Goal: Task Accomplishment & Management: Use online tool/utility

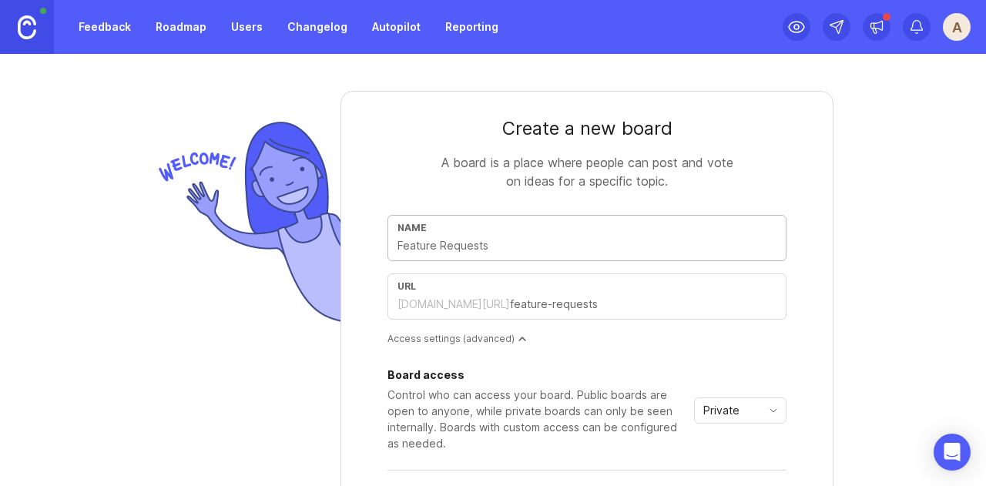
click at [537, 237] on input "text" at bounding box center [586, 245] width 379 height 17
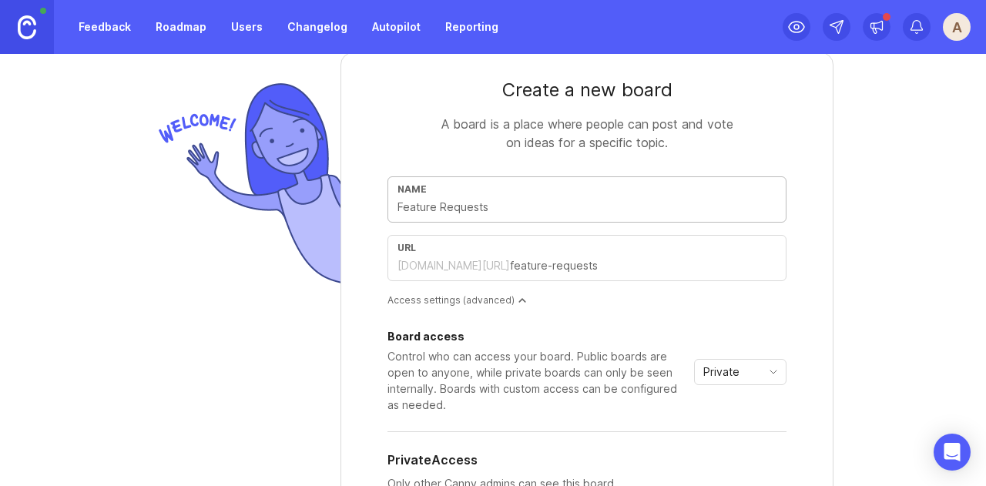
type input "A"
type input "a"
type input "AI"
type input "ai"
type input "AI i"
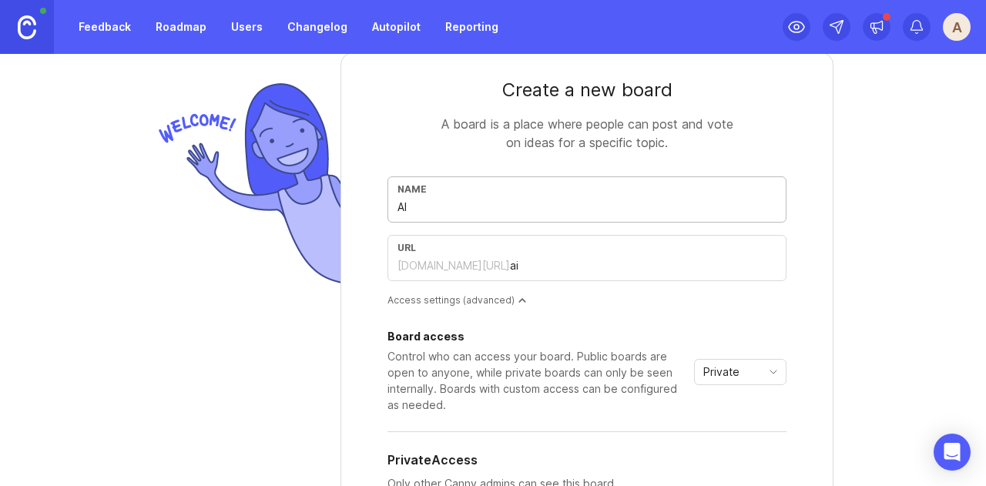
type input "ai-i"
type input "AI in"
type input "ai-in"
type input "AI in f"
type input "ai-in-f"
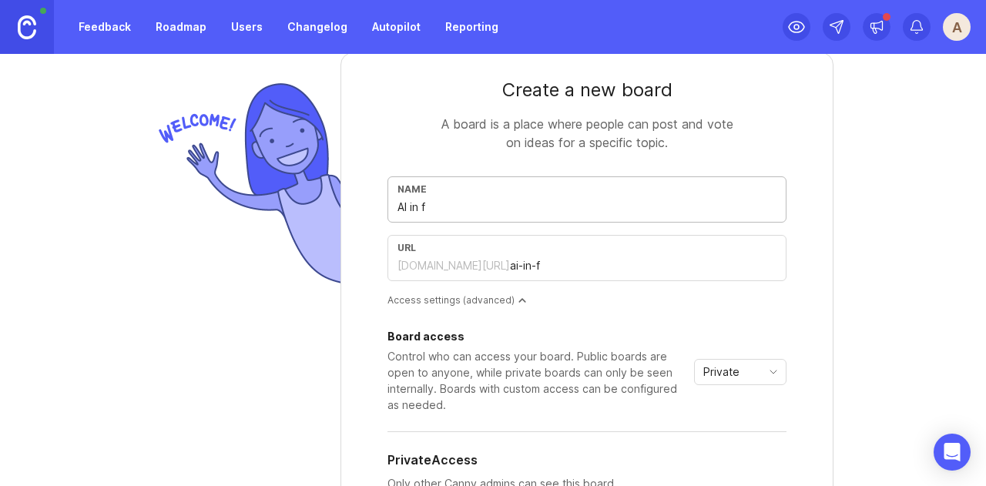
type input "AI in fi"
type input "ai-in-fi"
type input "AI in fia"
type input "ai-in-fia"
type input "AI in fian"
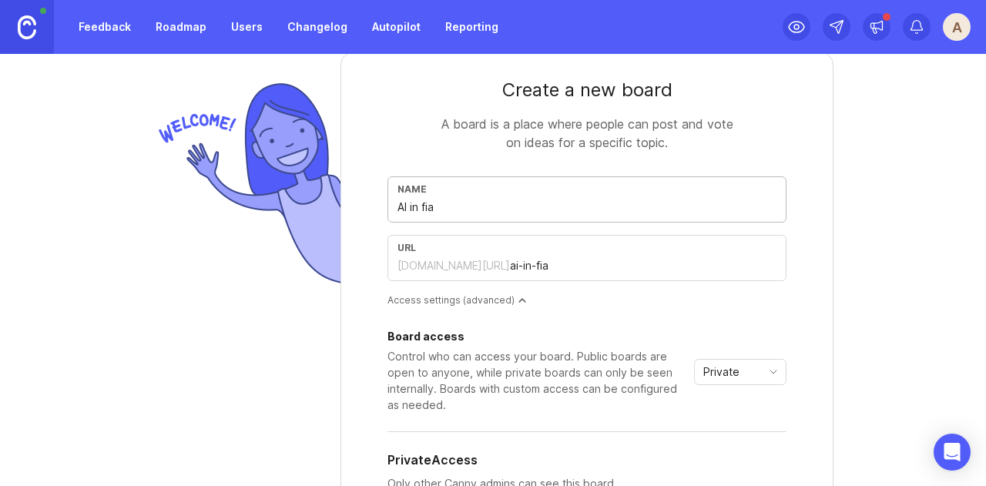
type input "ai-in-fian"
type input "AI in fianc"
type input "ai-in-fianc"
type input "AI in fiance"
type input "ai-in-fiance"
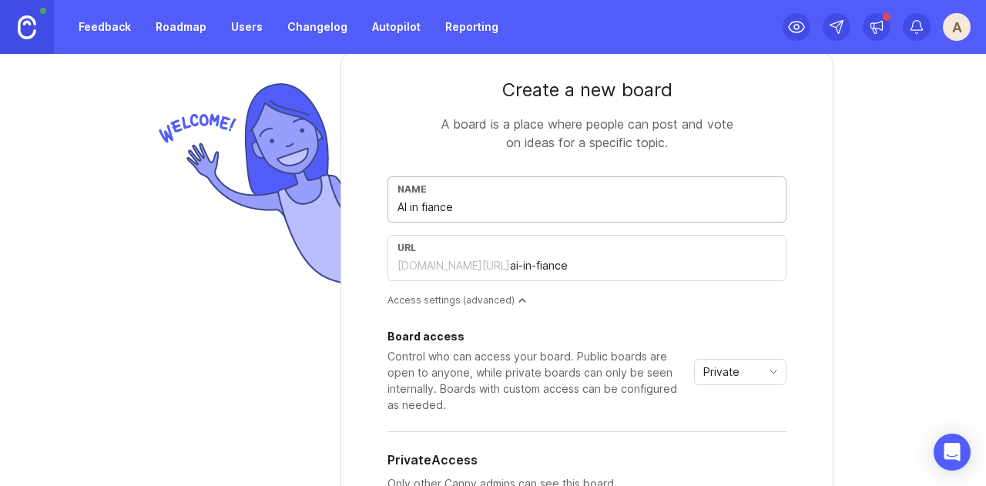
type input "AI in finance"
type input "ai-in-finance"
type input "AI in Finance - T"
type input "ai-in-finance-t"
type input "AI in Finance - Th"
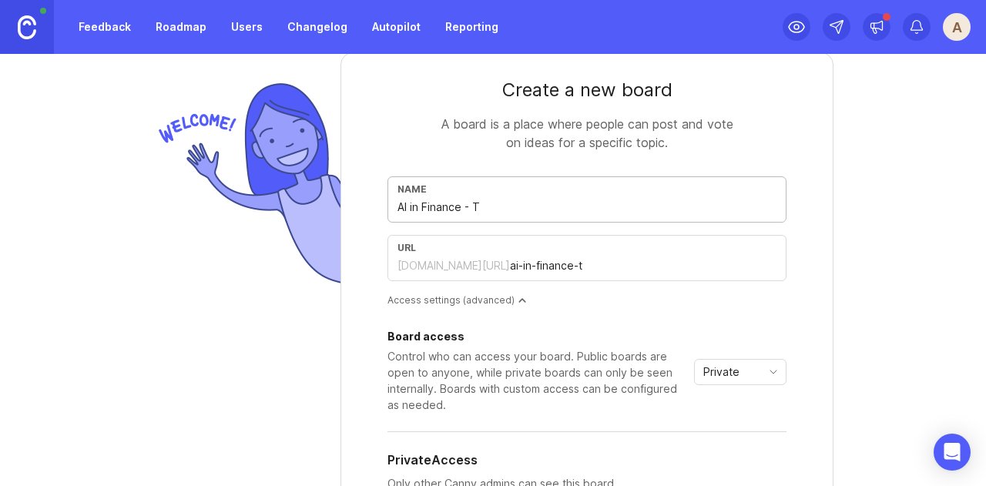
type input "ai-in-finance-th"
type input "AI in Finance - The"
type input "ai-in-finance-the"
type input "AI in Finance - The C"
type input "ai-in-finance-the-c"
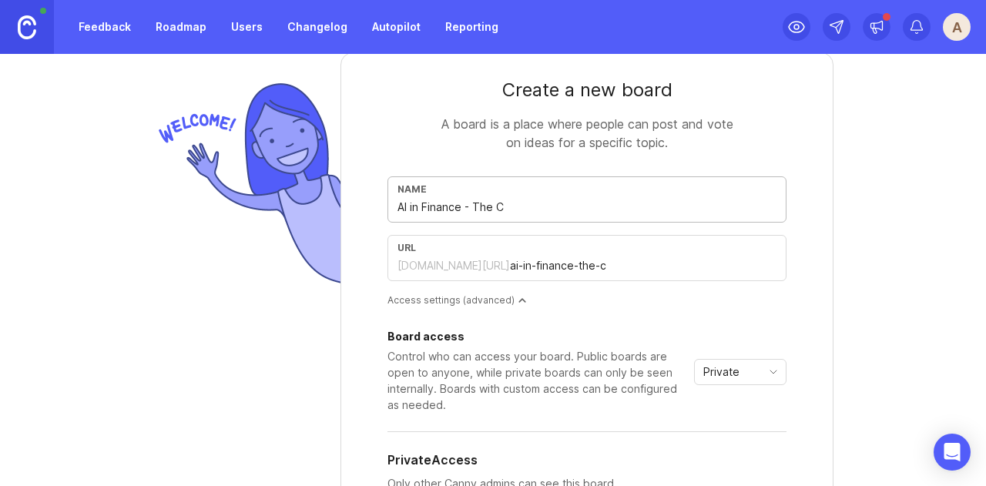
type input "AI in Finance - The CF"
type input "ai-in-finance-the-cf"
type input "AI in Finance - The CFO"
type input "ai-in-finance-the-cfo"
type input "AI in Finance - The CFOs"
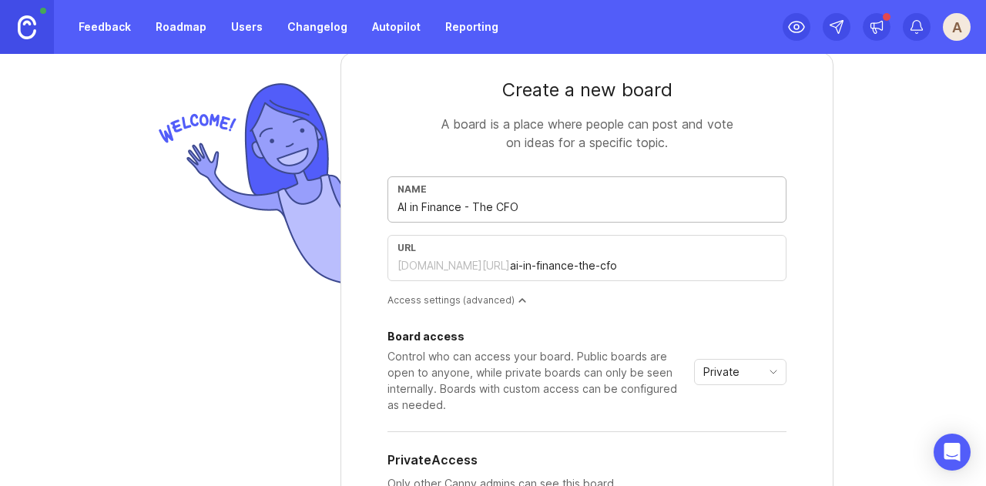
type input "ai-in-finance-the-cfos"
type input "AI in Finance - The CFOst"
type input "ai-in-finance-the-cfost"
type input "AI in Finance - The CFOs"
type input "ai-in-finance-the-cfos"
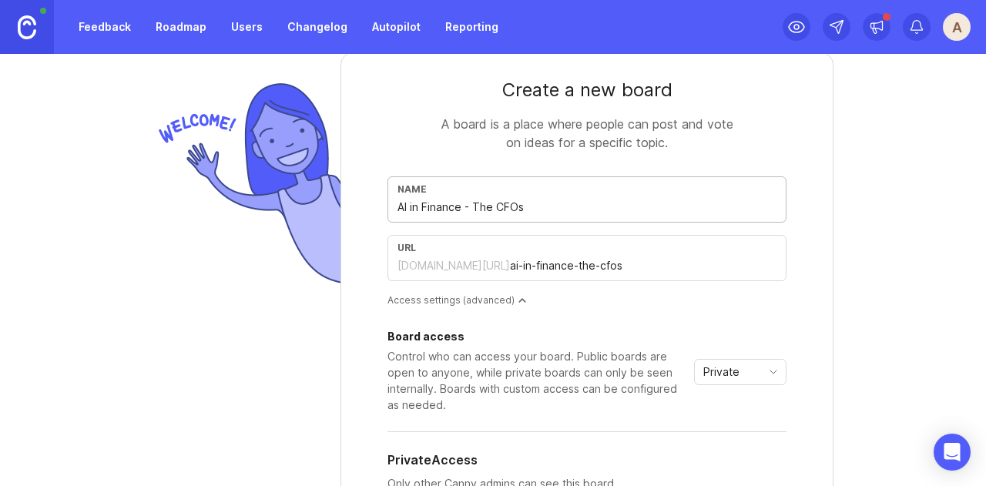
type input "AI in Finance - The CFO"
type input "ai-in-finance-the-cfo"
type input "AI in Finance - The CFO s"
type input "ai-in-finance-the-cfo-s"
type input "AI in Finance - The CFO st"
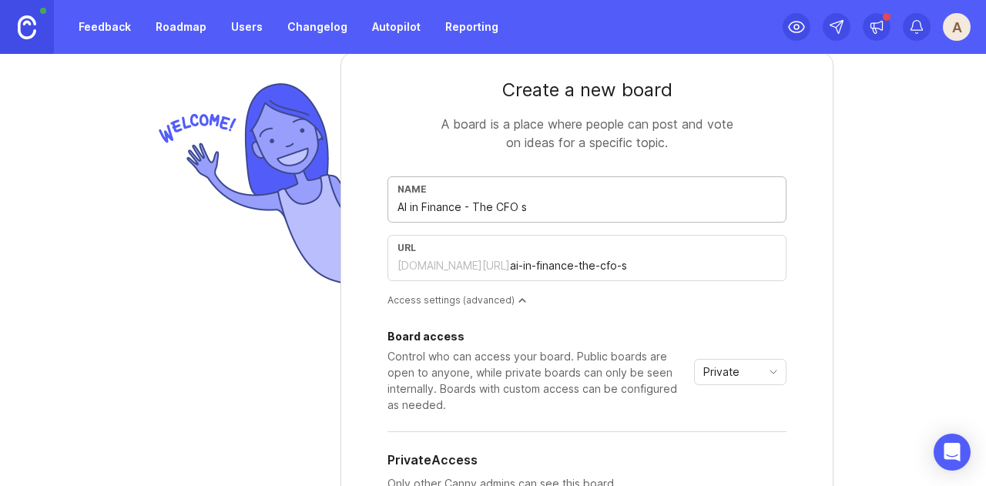
type input "ai-in-finance-the-cfo-st"
type input "AI in Finance - The CFO sta"
type input "ai-in-finance-the-cfo-sta"
type input "AI in Finance - The CFO stac"
type input "ai-in-finance-the-cfo-stac"
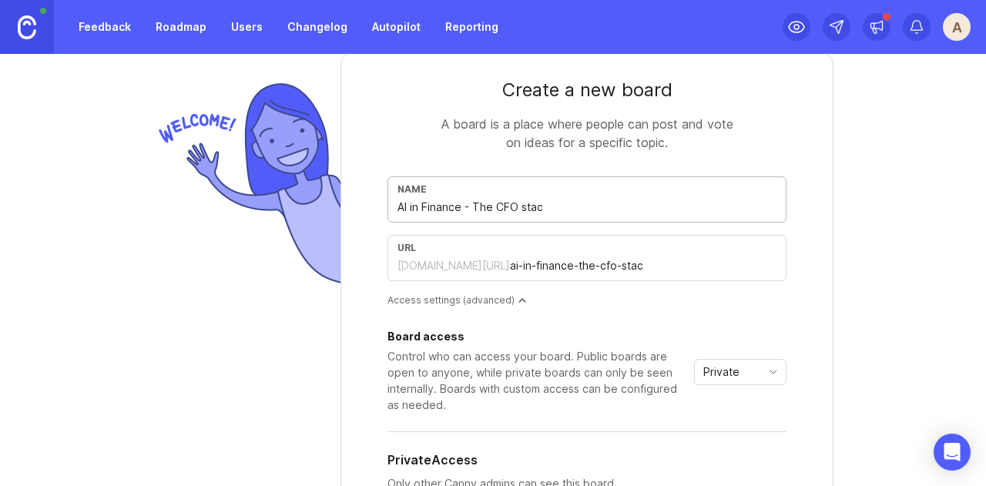
type input "AI in Finance - The CFO stack"
type input "ai-in-finance-the-cfo-stack"
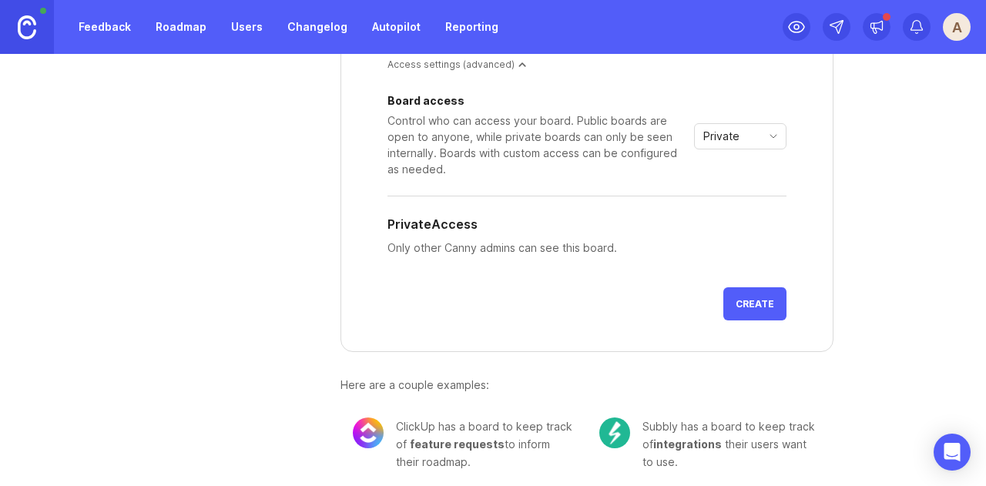
scroll to position [280, 0]
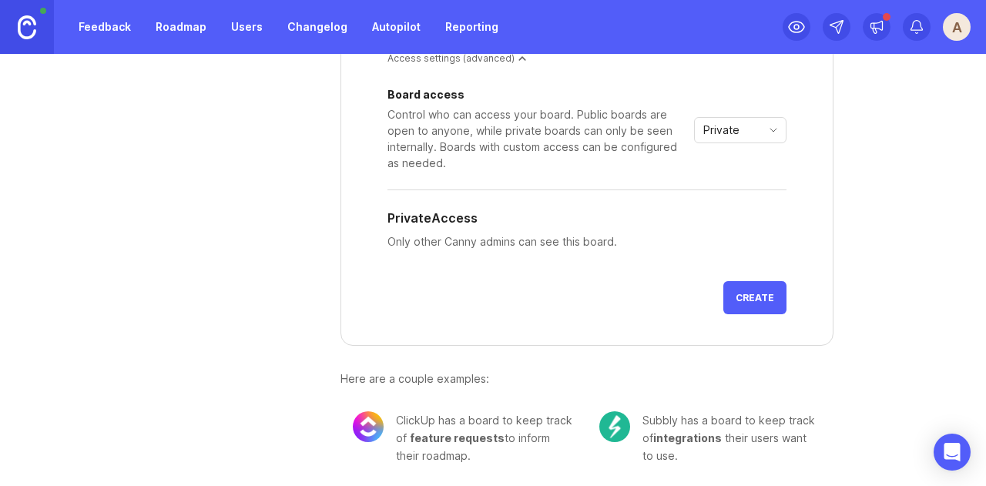
type input "AI in Finance - The CFO stack"
click at [758, 295] on span "Create" at bounding box center [754, 298] width 39 height 12
